Goal: Task Accomplishment & Management: Complete application form

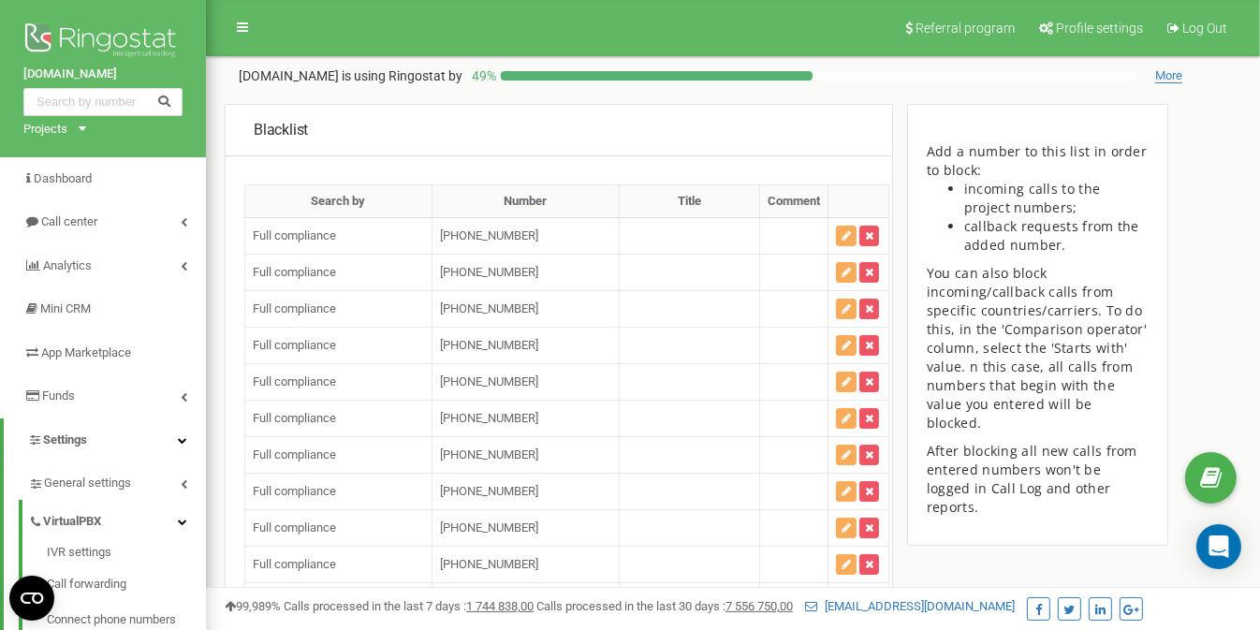
scroll to position [109338, 0]
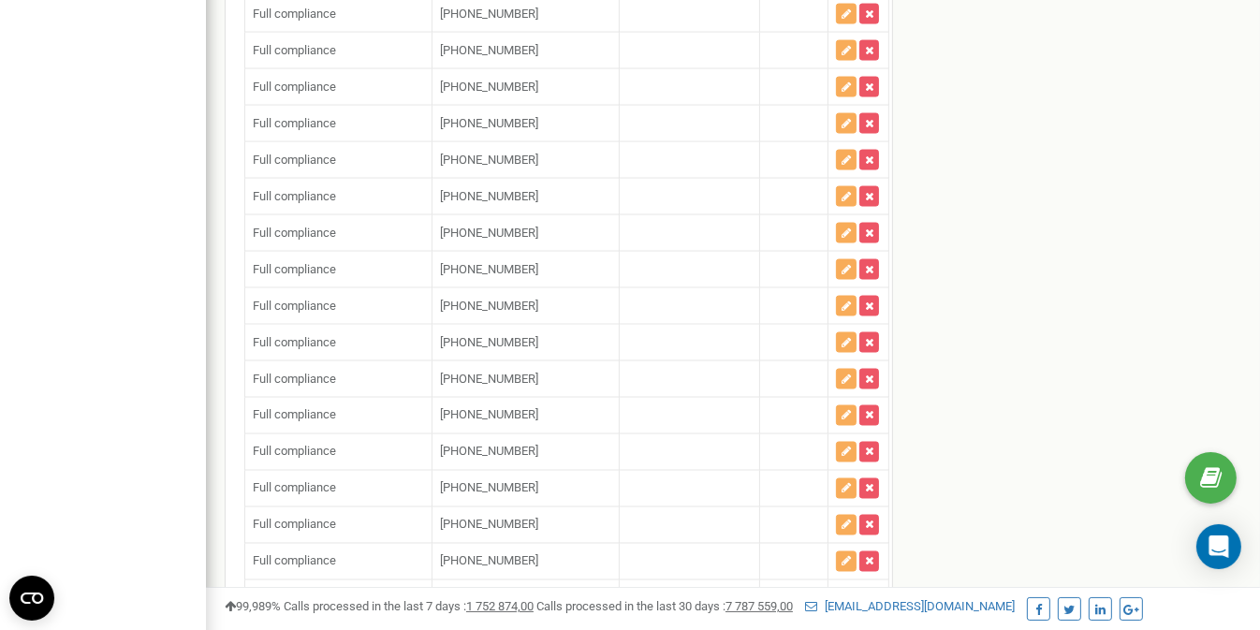
scroll to position [114022, 0]
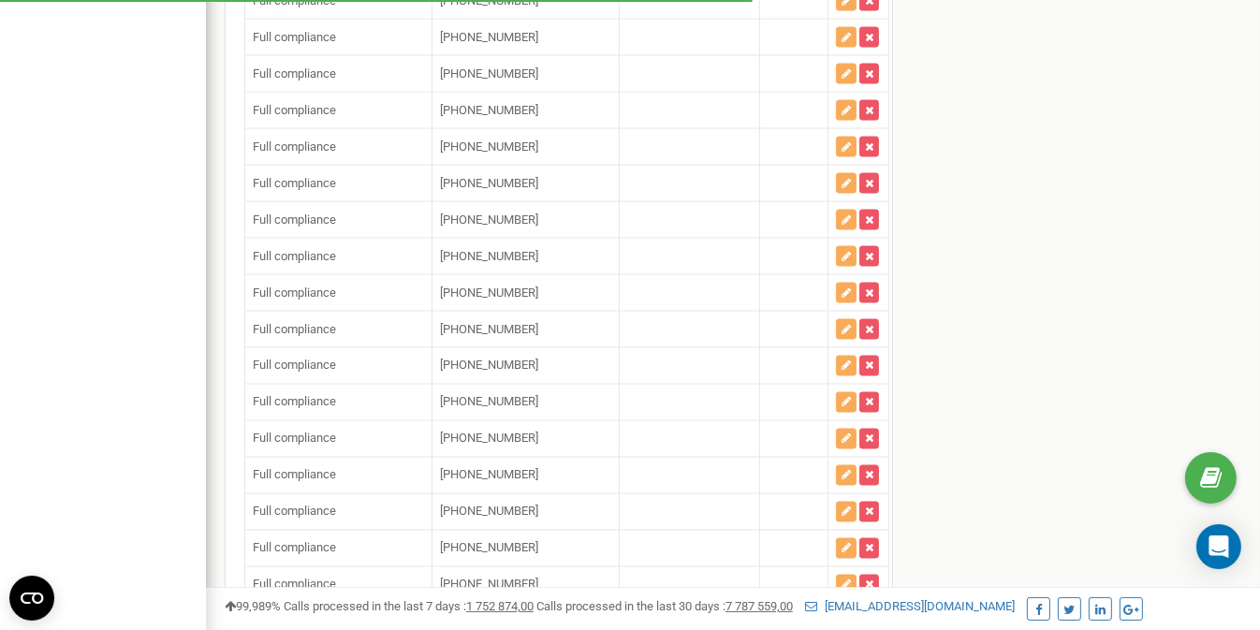
scroll to position [114117, 0]
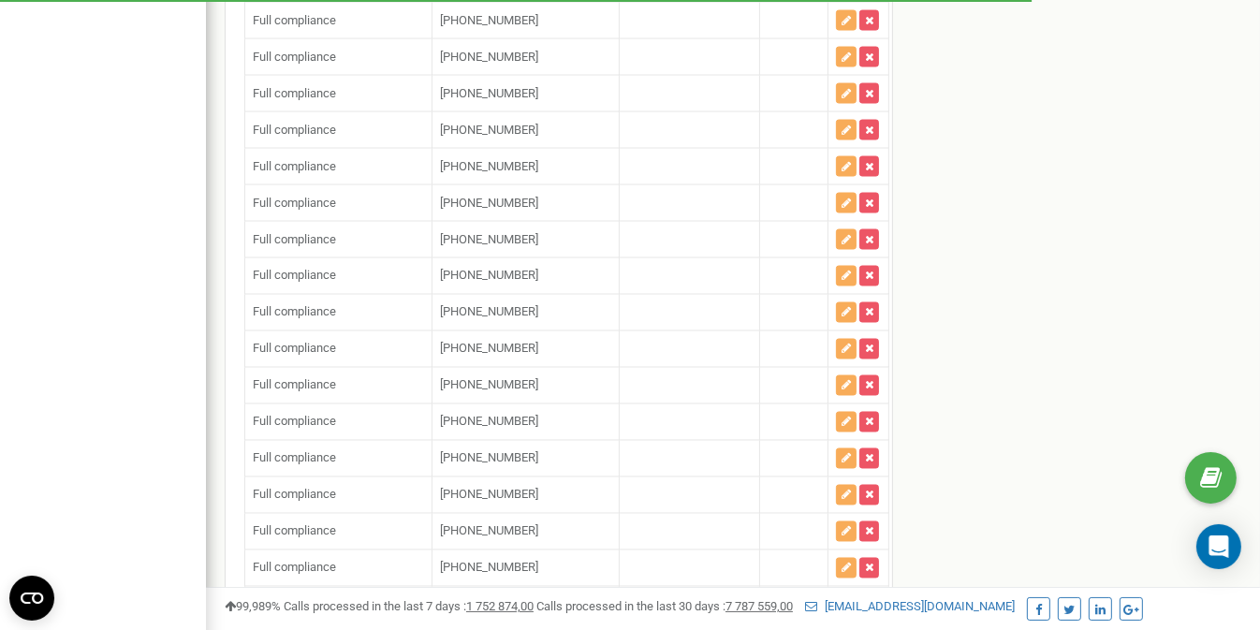
scroll to position [114164, 0]
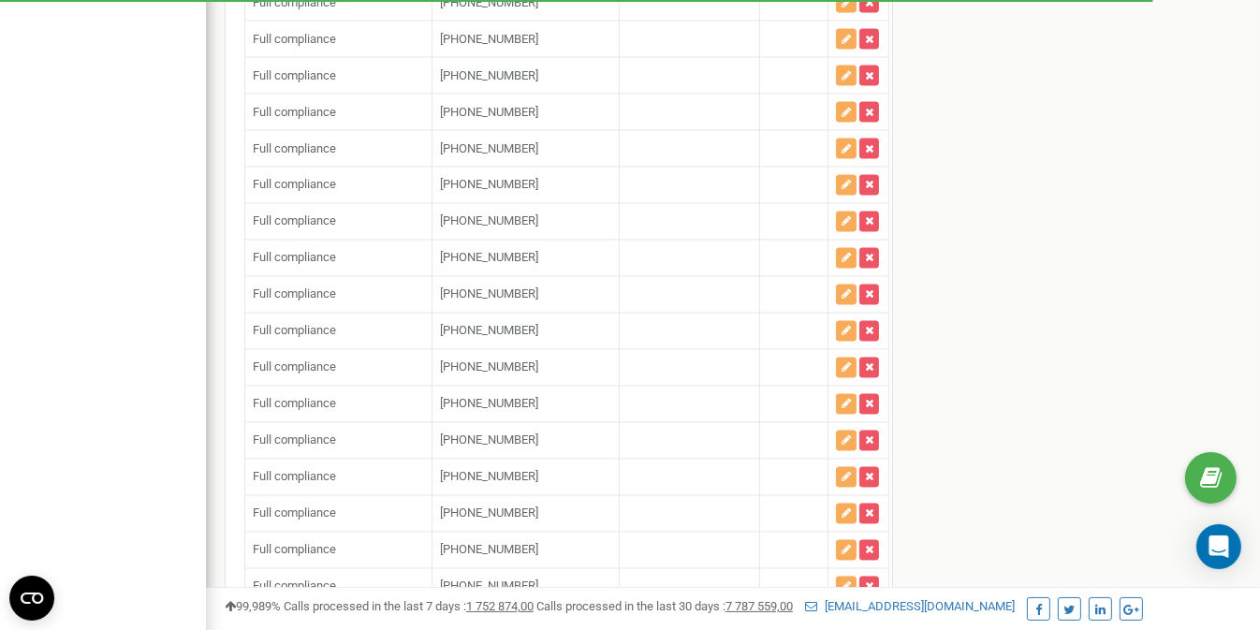
scroll to position [114259, 0]
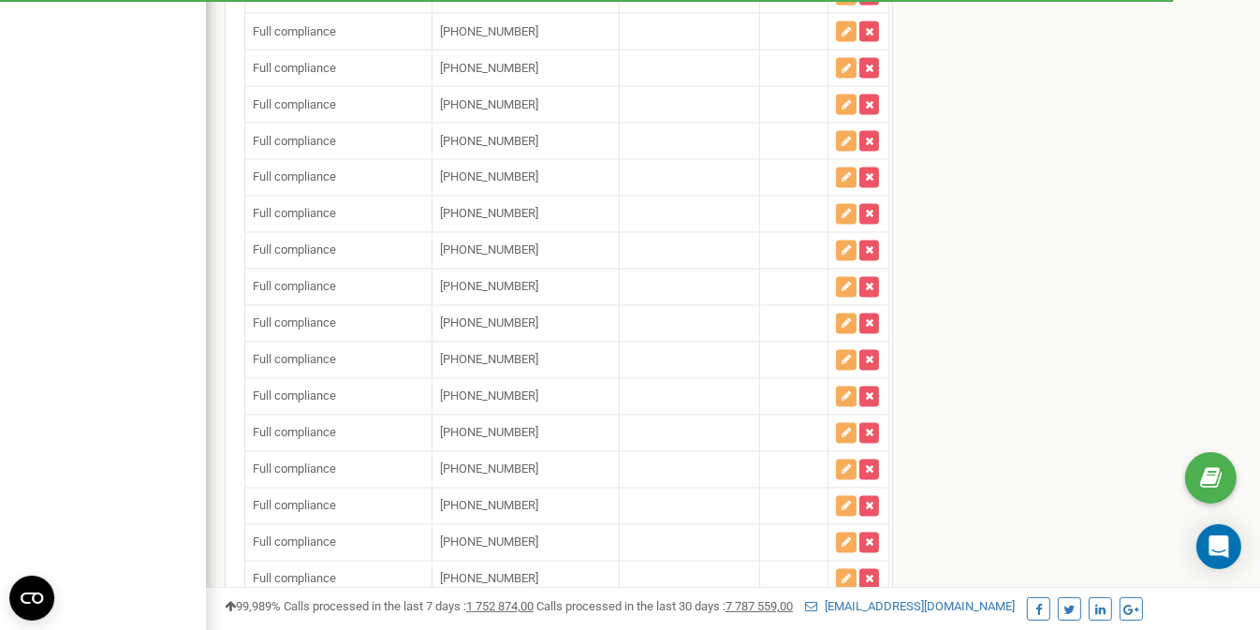
type input "+"
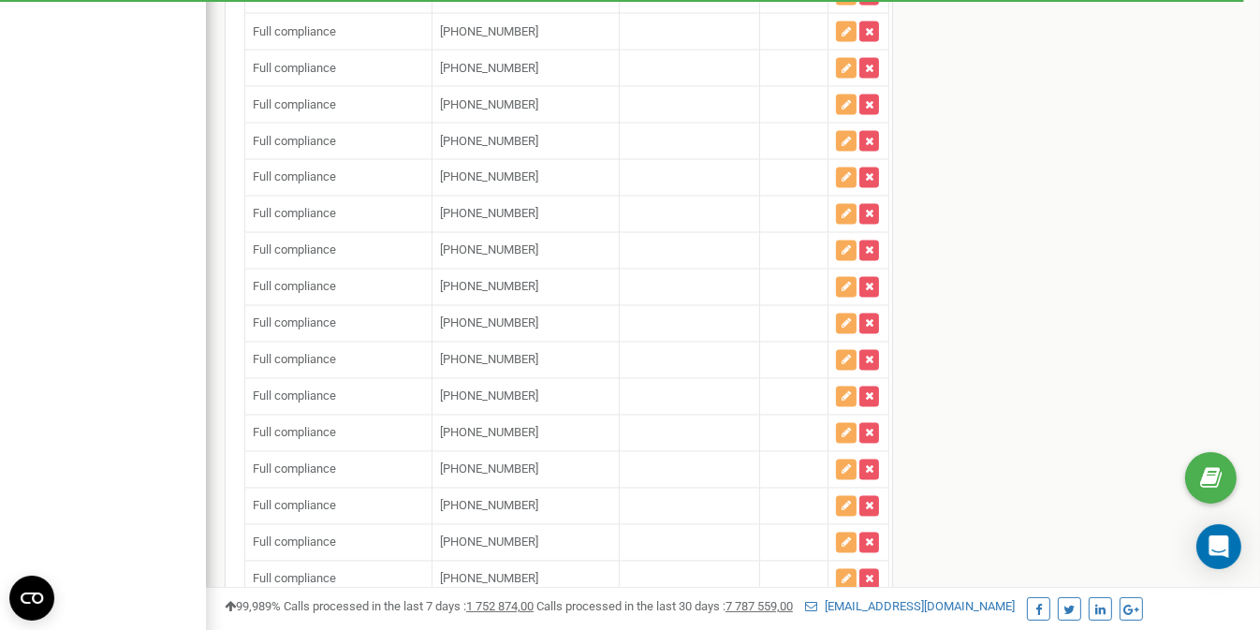
type input "+"
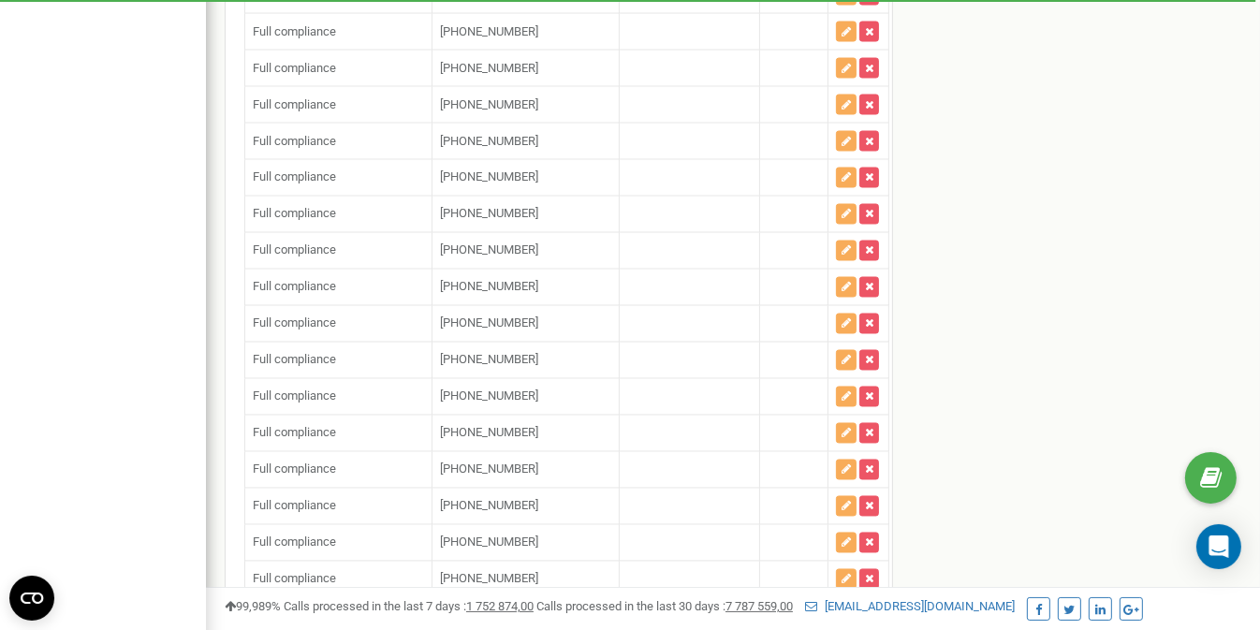
type input "+"
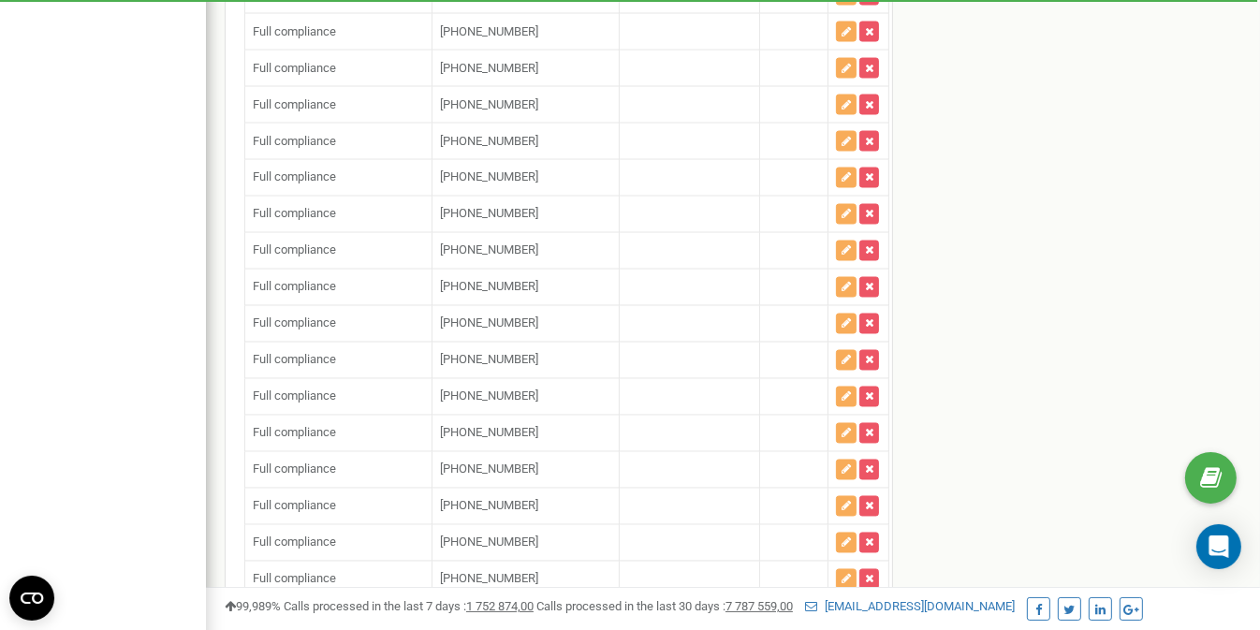
drag, startPoint x: 494, startPoint y: 541, endPoint x: 435, endPoint y: 159, distance: 386.5
type input "+"
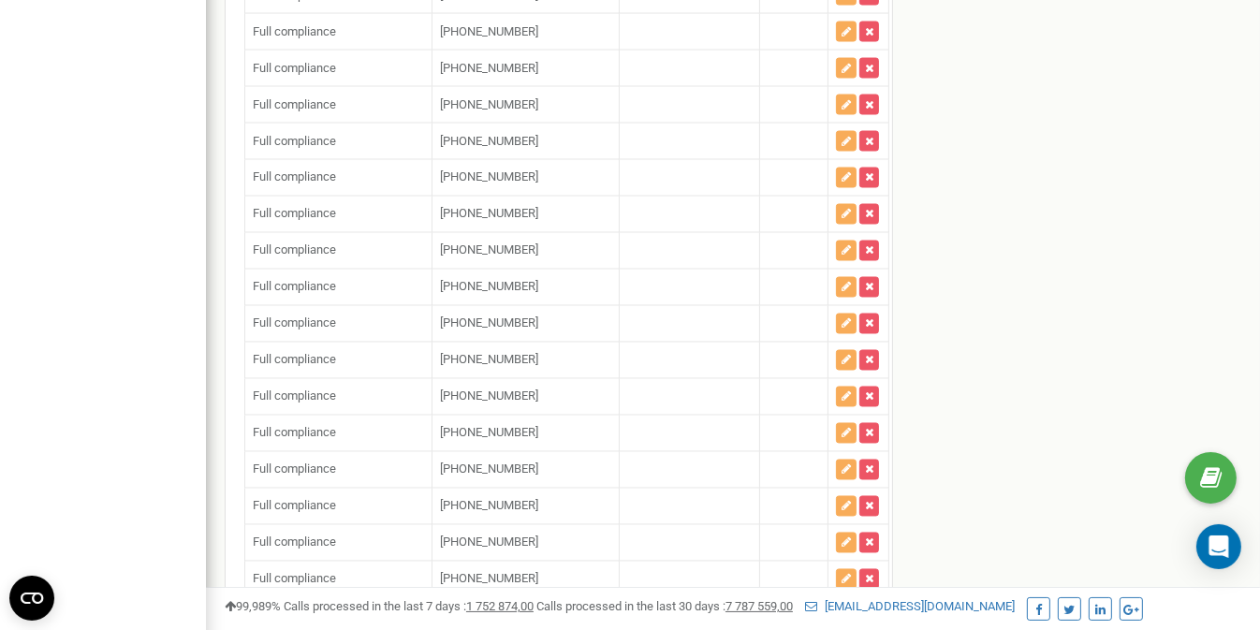
paste input "15189179619"
type input "[PHONE_NUMBER]"
paste input "18623383430"
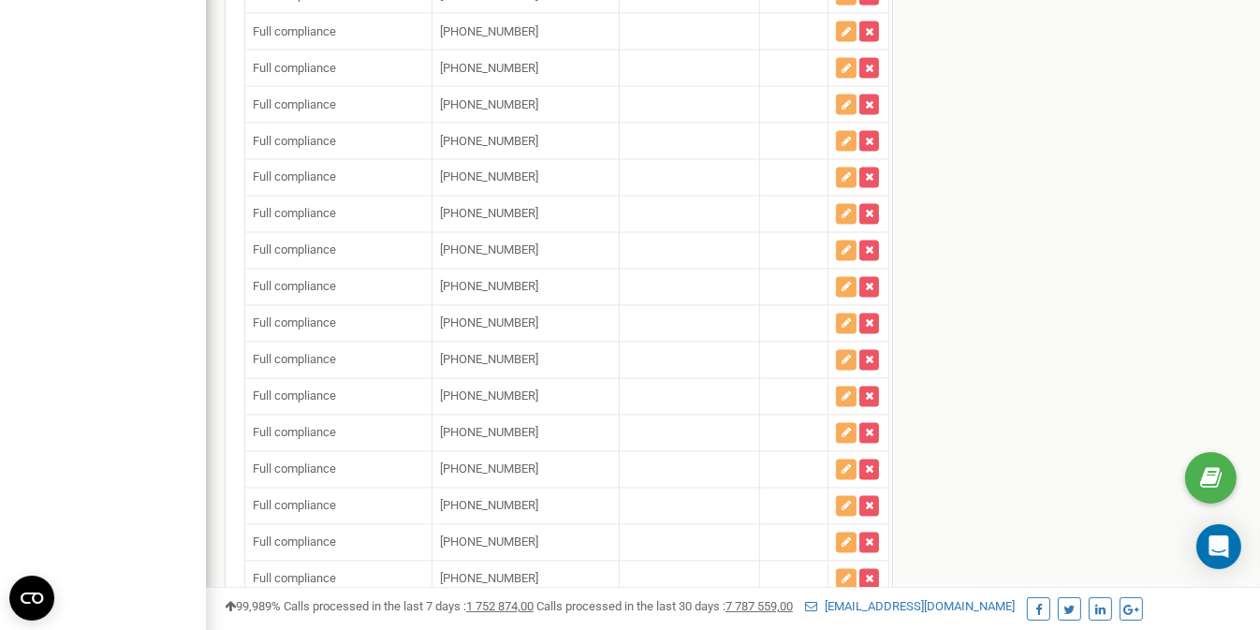
type input "[PHONE_NUMBER]"
paste input "19037413492"
type input "[PHONE_NUMBER]"
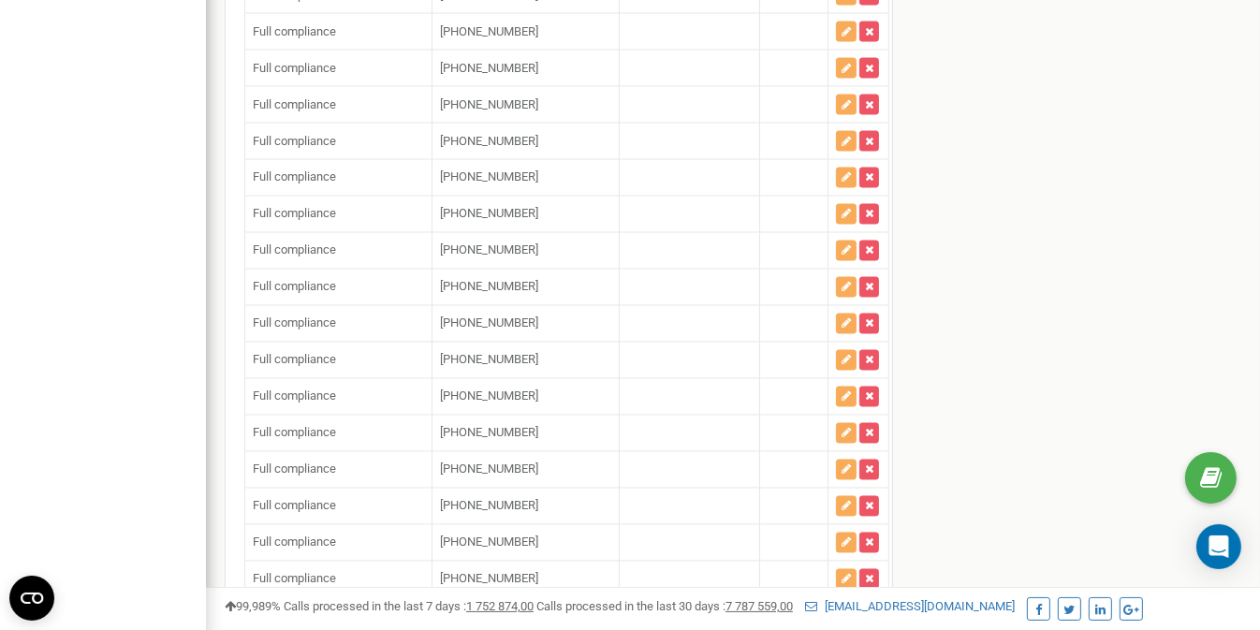
paste input "14846103471"
type input "[PHONE_NUMBER]"
paste input "12672742250"
type input "[PHONE_NUMBER]"
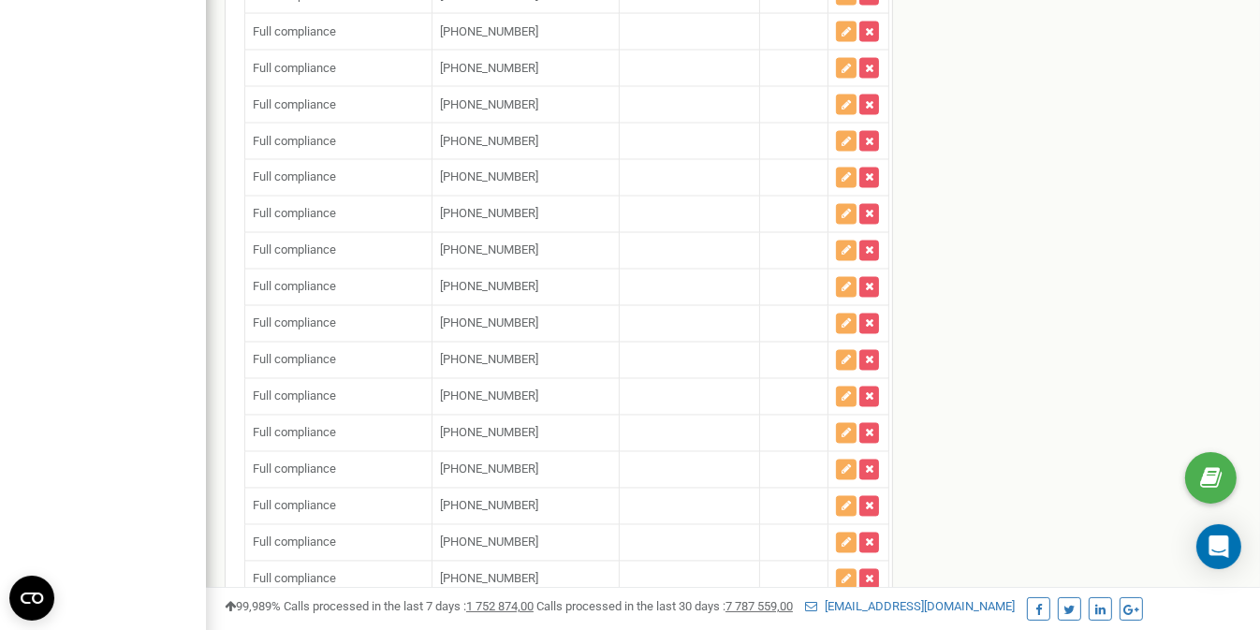
paste input "14846103471"
type input "[PHONE_NUMBER]"
paste input "18483092167"
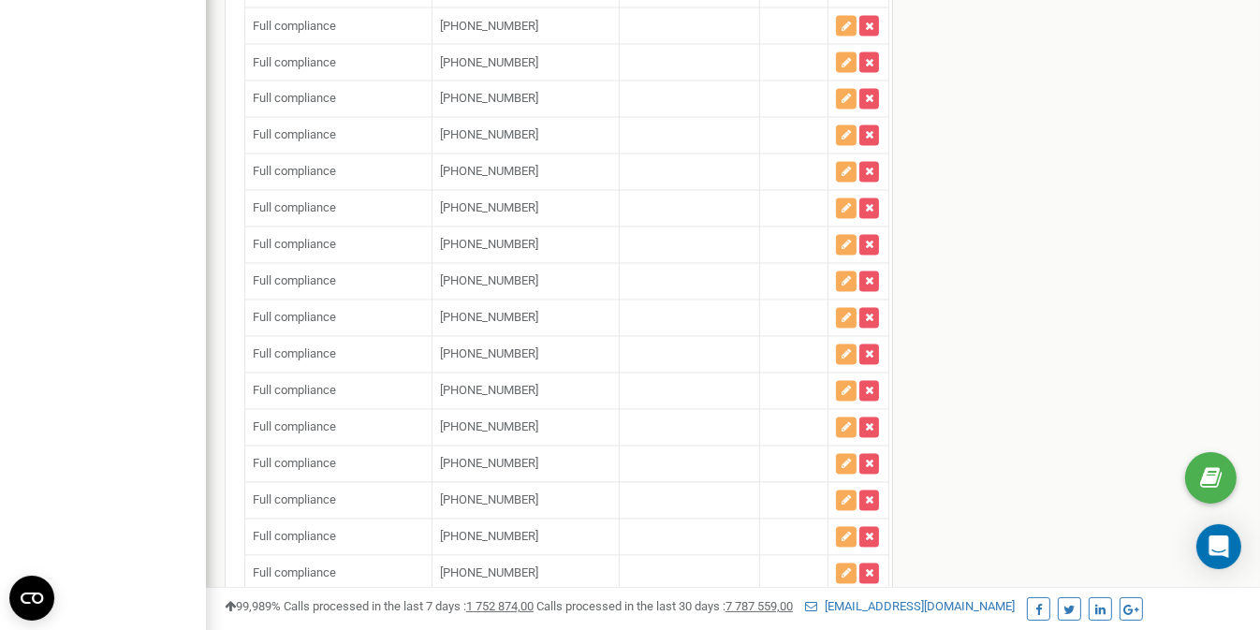
scroll to position [114354, 0]
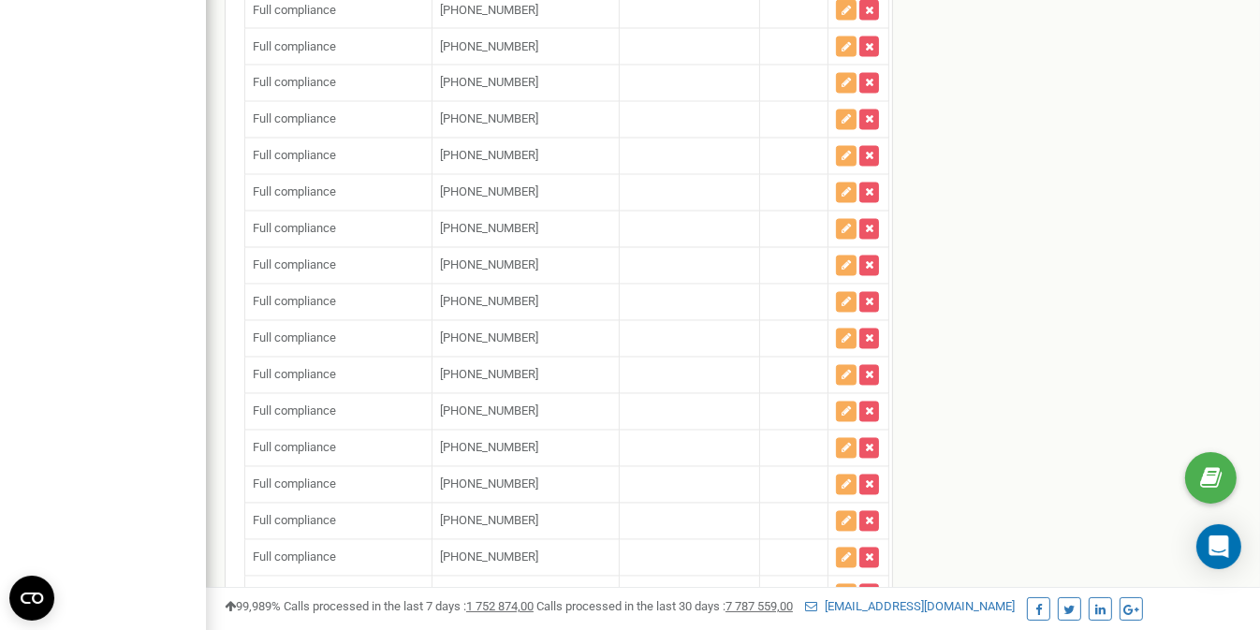
type input "[PHONE_NUMBER]"
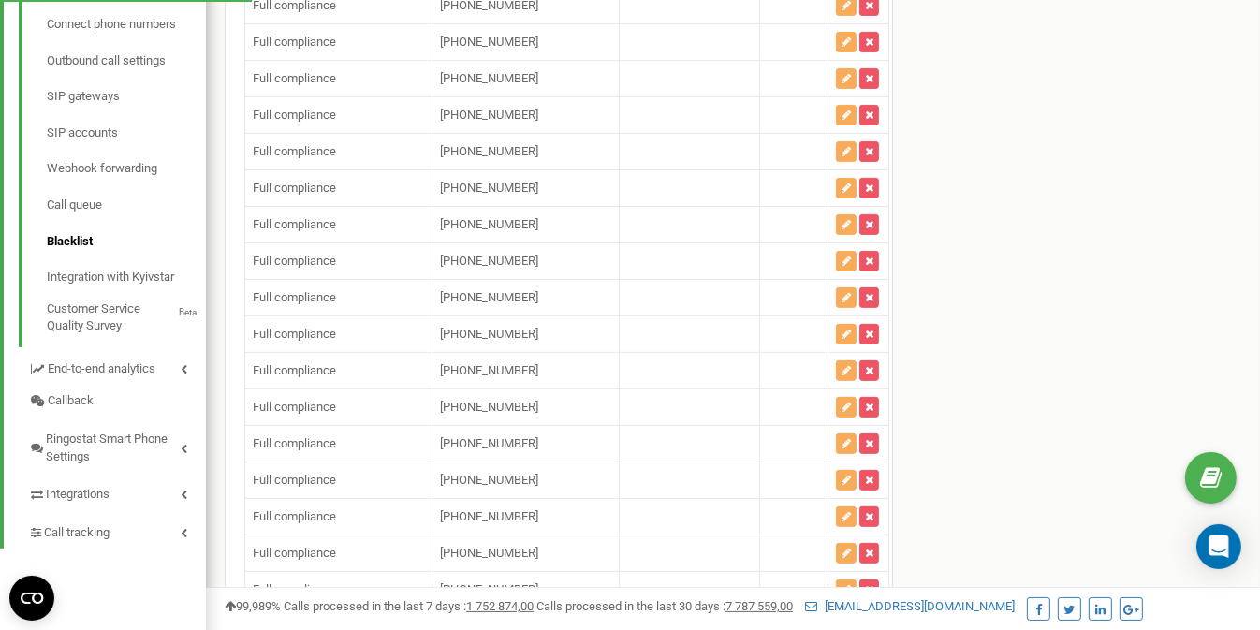
scroll to position [114273, 0]
